Goal: Task Accomplishment & Management: Manage account settings

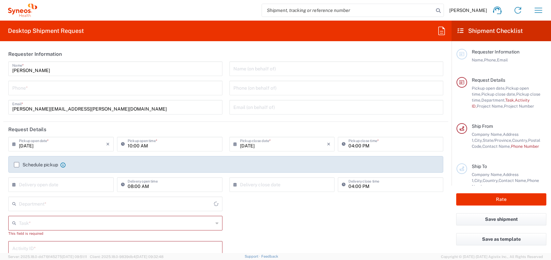
type input "[US_STATE]"
type input "[GEOGRAPHIC_DATA]"
type input "4510"
type input "Syneos Health, LLC-[GEOGRAPHIC_DATA] [GEOGRAPHIC_DATA] [GEOGRAPHIC_DATA]"
click at [536, 10] on icon "button" at bounding box center [538, 10] width 11 height 11
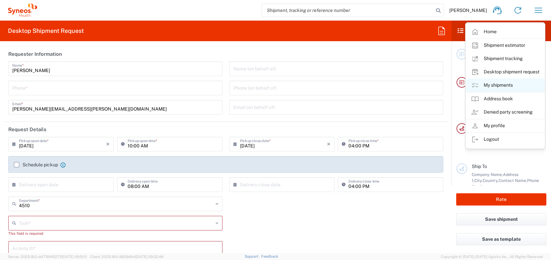
click at [510, 86] on link "My shipments" at bounding box center [505, 85] width 79 height 13
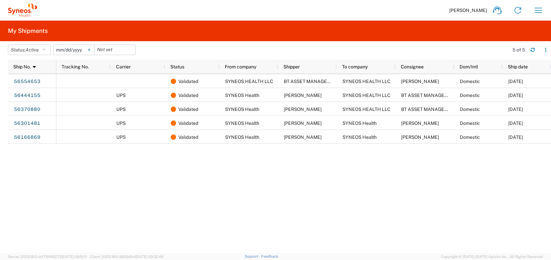
click at [93, 50] on svg-icon at bounding box center [89, 50] width 10 height 10
click at [44, 48] on icon "button" at bounding box center [44, 49] width 4 height 5
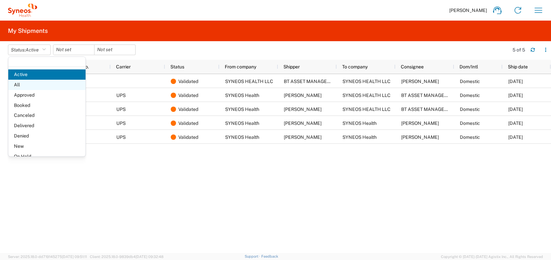
click at [40, 86] on span "All" at bounding box center [46, 85] width 77 height 10
